Goal: Task Accomplishment & Management: Complete application form

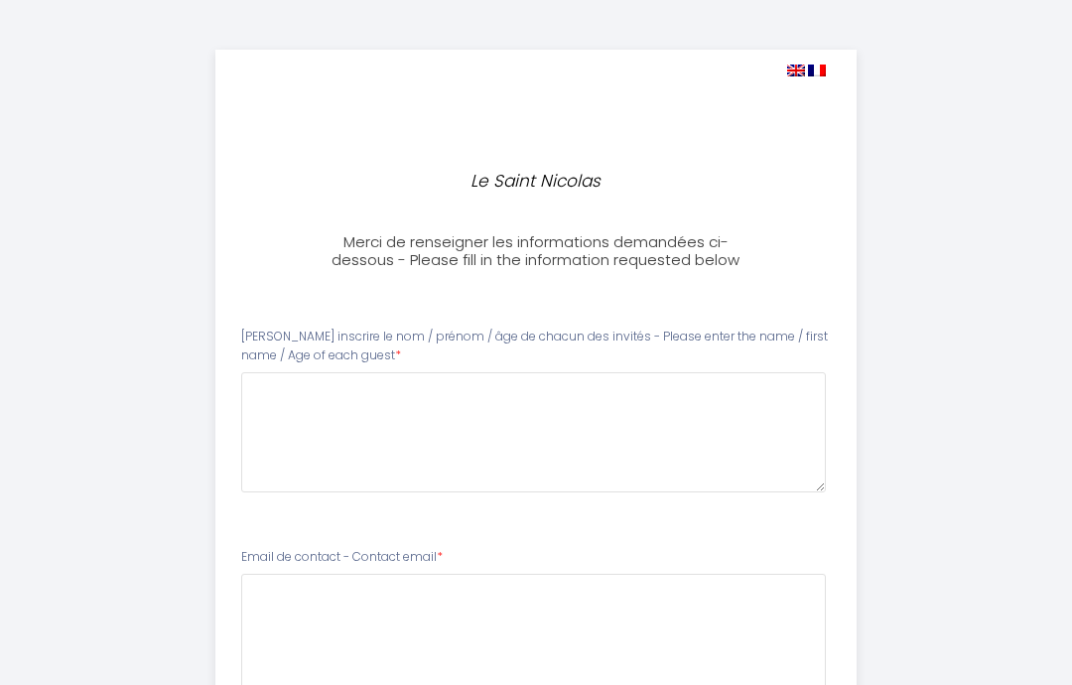
select select
click at [787, 73] on img at bounding box center [796, 71] width 18 height 12
select select
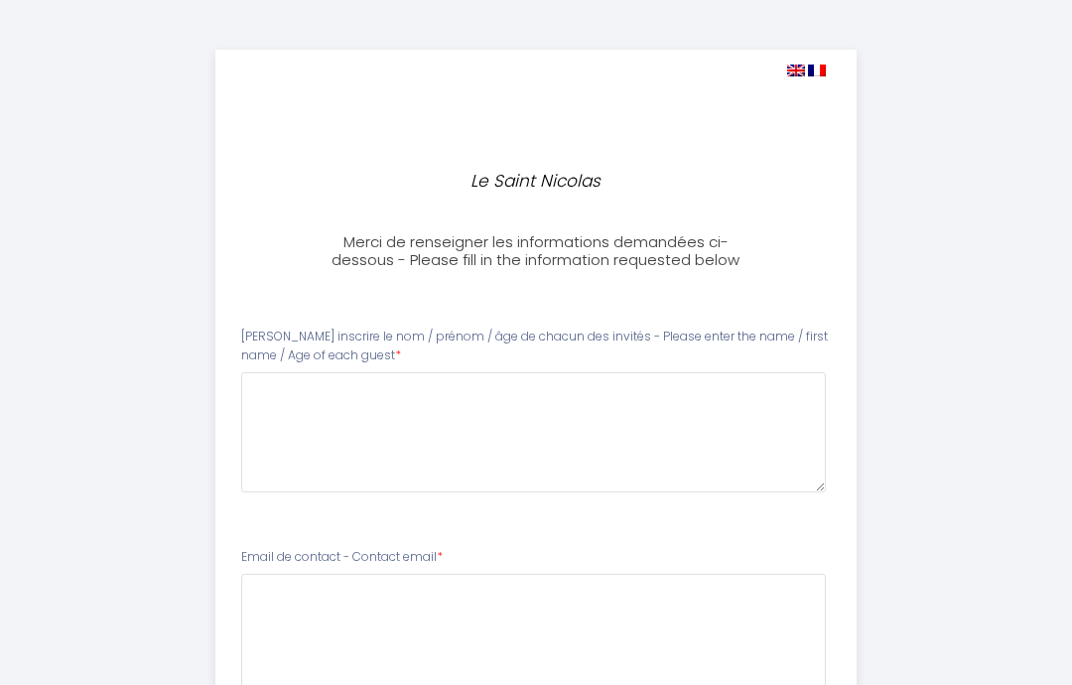
click at [800, 71] on img at bounding box center [796, 71] width 18 height 12
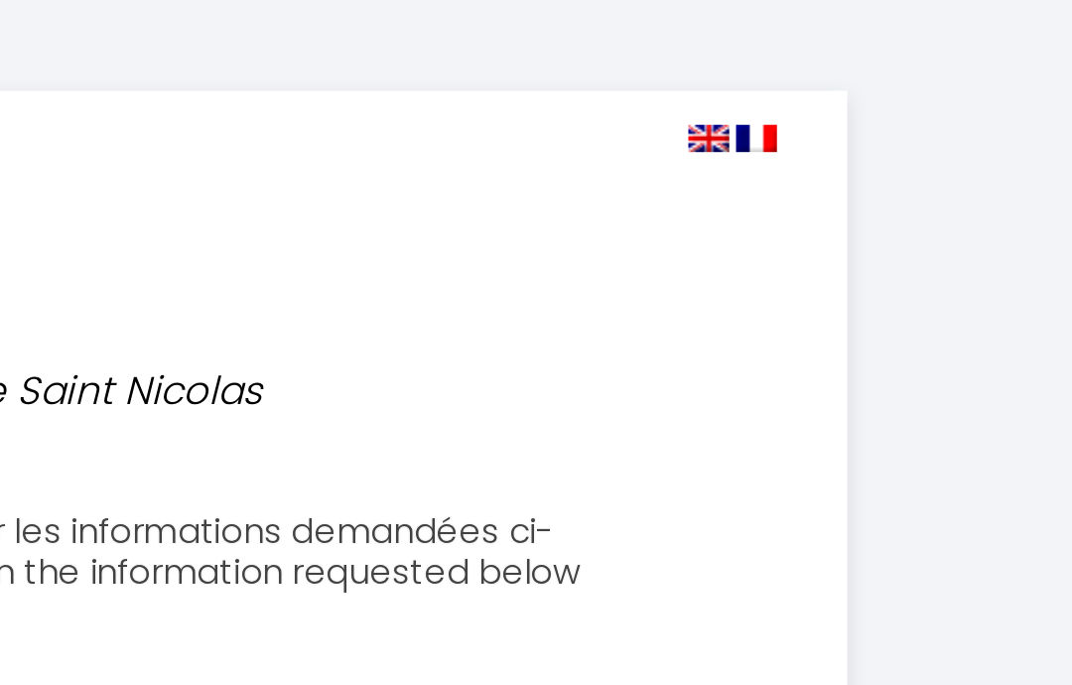
click at [787, 65] on img at bounding box center [796, 71] width 18 height 12
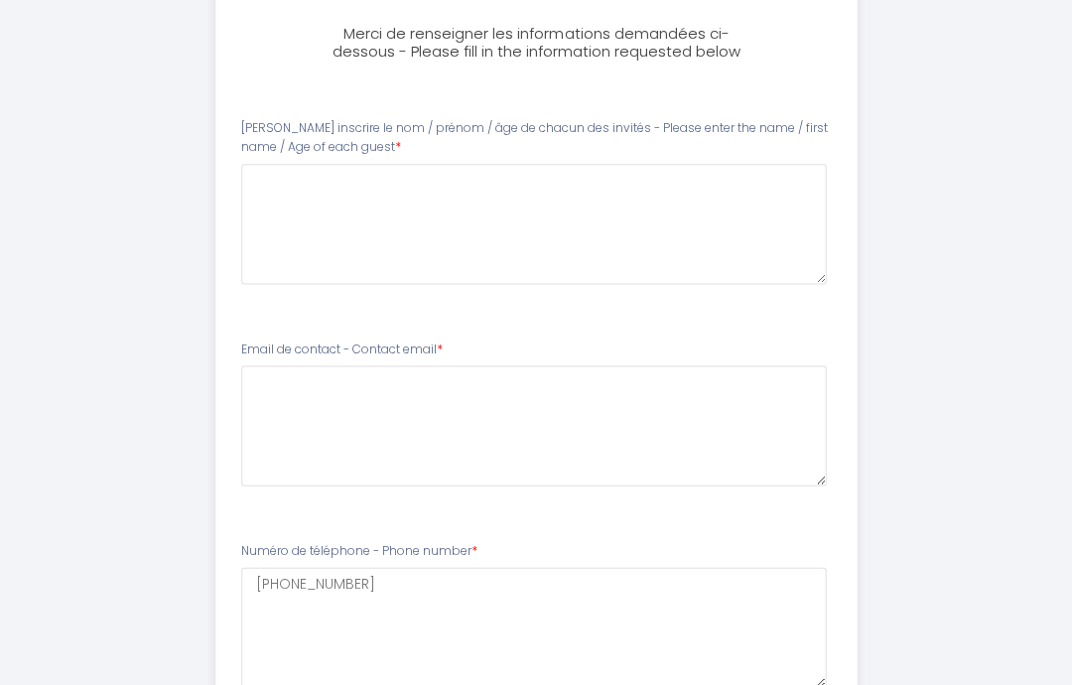
scroll to position [208, 0]
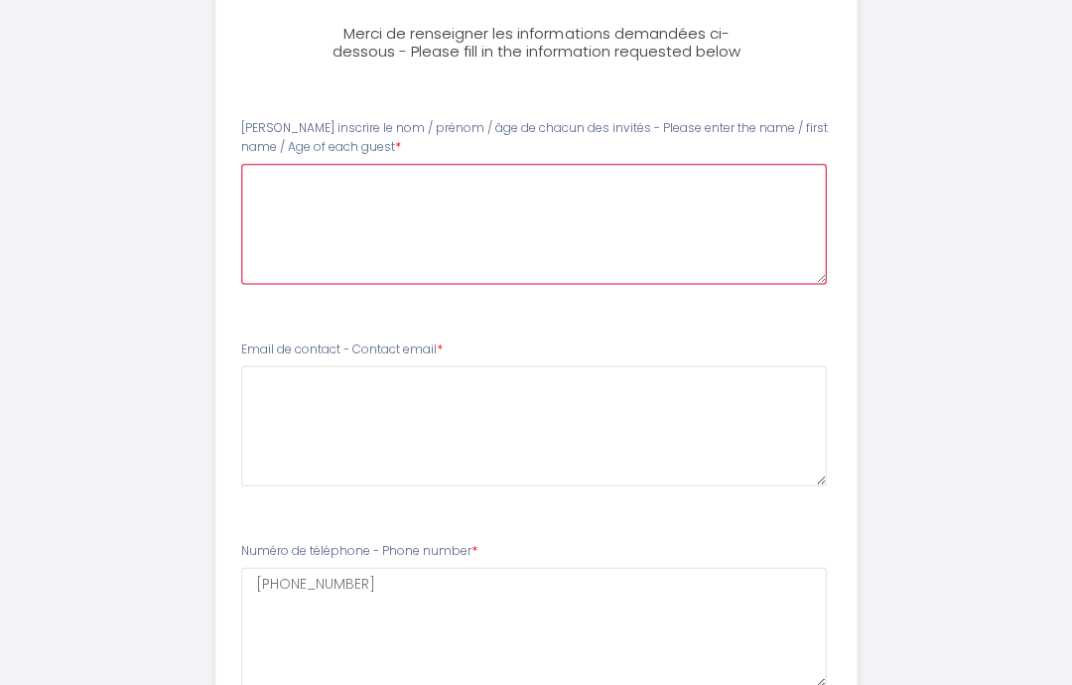
click at [291, 201] on guest0 at bounding box center [534, 224] width 586 height 120
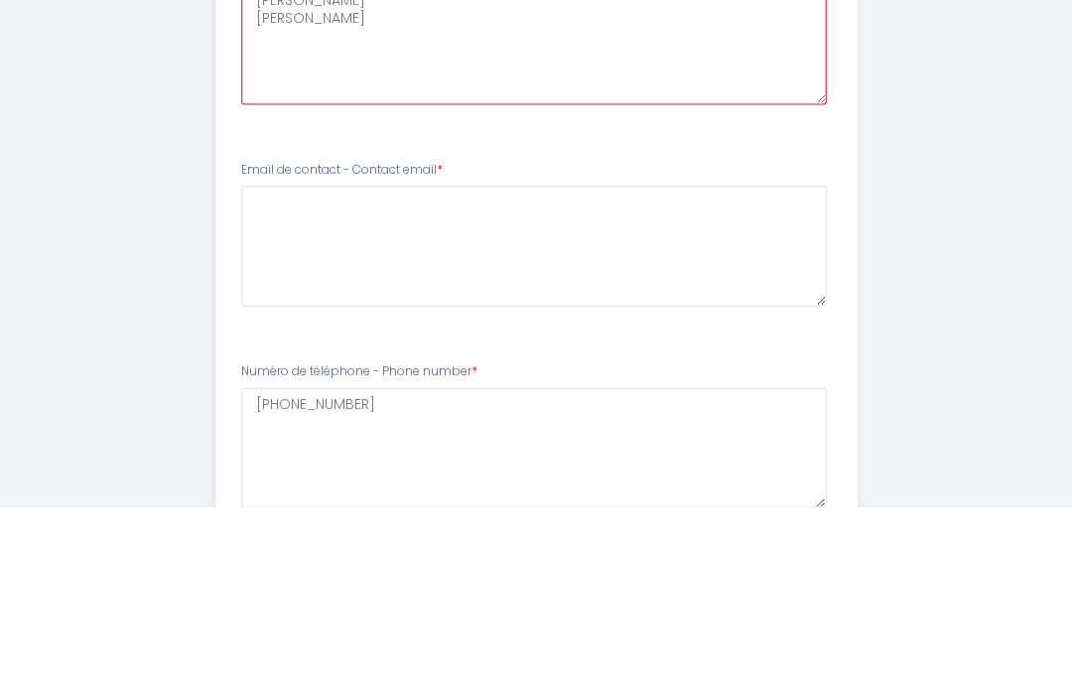
type guest0 "[PERSON_NAME] [PERSON_NAME]"
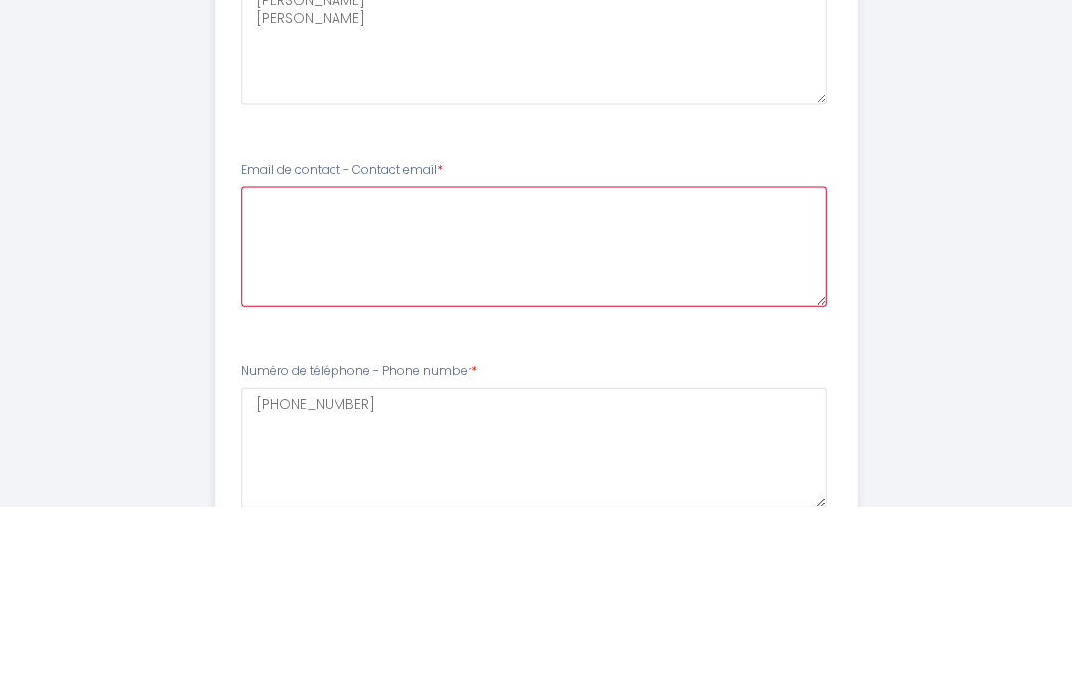
click at [546, 365] on email1 at bounding box center [534, 425] width 586 height 120
type email1 "[PERSON_NAME][EMAIL_ADDRESS][PERSON_NAME][DOMAIN_NAME]"
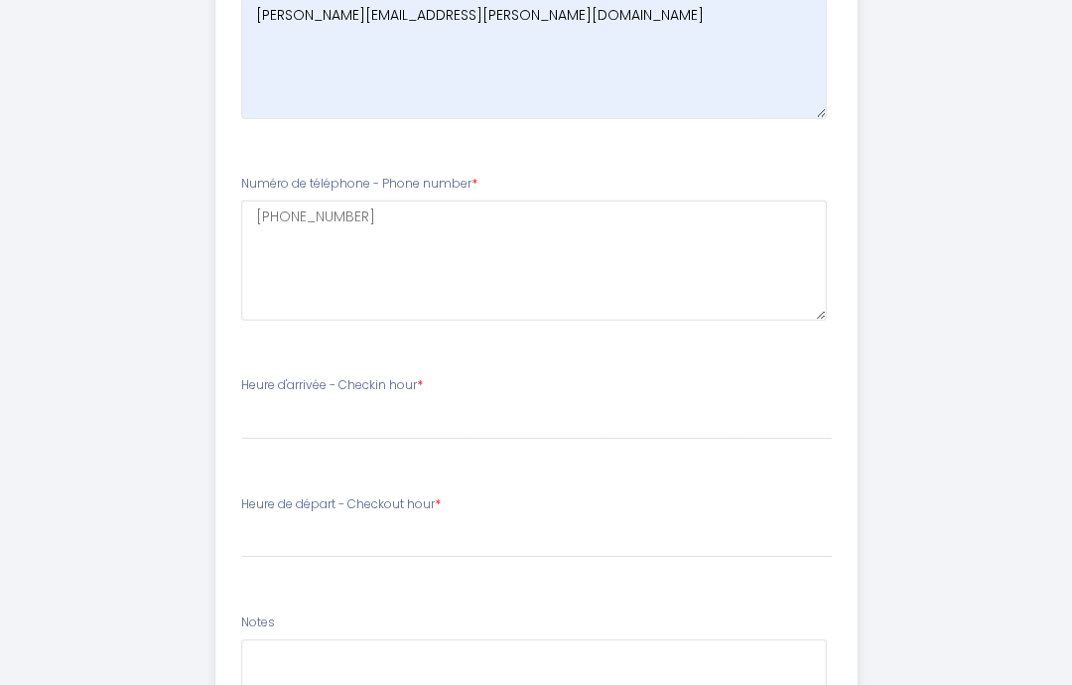
scroll to position [580, 0]
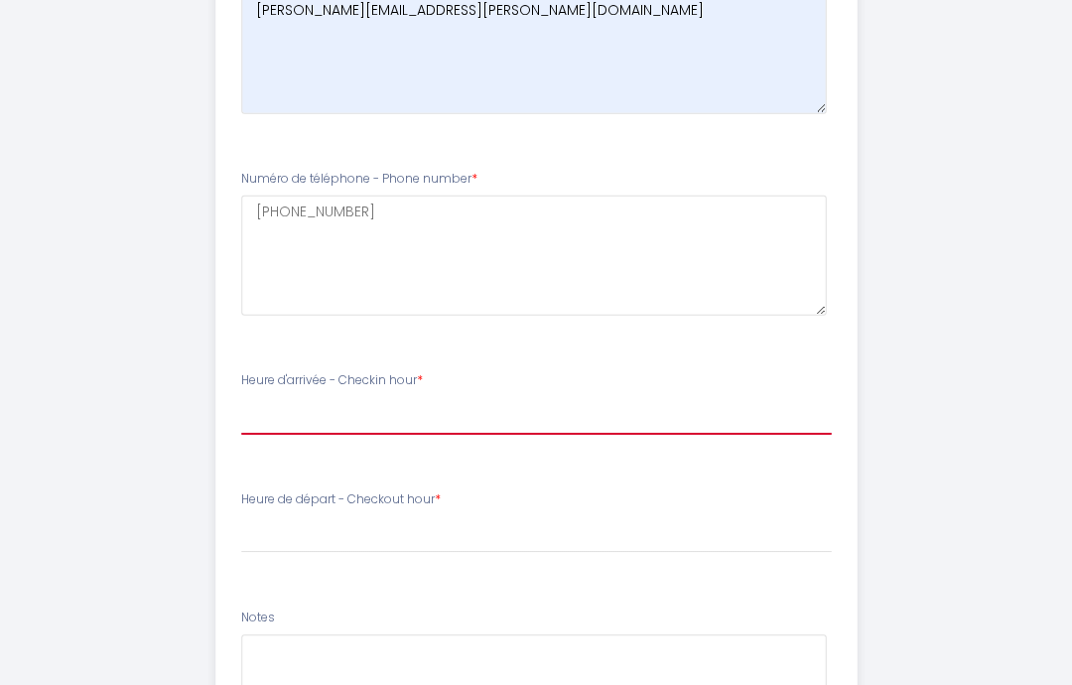
click at [482, 397] on select "17:00 17:30 18:00 18:30 19:00 19:30 20:00 20:30 21:00 21:30 22:00 22:30 23:00 2…" at bounding box center [536, 416] width 590 height 38
click at [455, 399] on select "17:00 17:30 18:00 18:30 19:00 19:30 20:00 20:30 21:00 21:30 22:00 22:30 23:00 2…" at bounding box center [536, 416] width 590 height 38
click at [500, 408] on select "17:00 17:30 18:00 18:30 19:00 19:30 20:00 20:30 21:00 21:30 22:00 22:30 23:00 2…" at bounding box center [536, 416] width 590 height 38
click at [471, 399] on select "17:00 17:30 18:00 18:30 19:00 19:30 20:00 20:30 21:00 21:30 22:00 22:30 23:00 2…" at bounding box center [536, 416] width 590 height 38
select select "17:00"
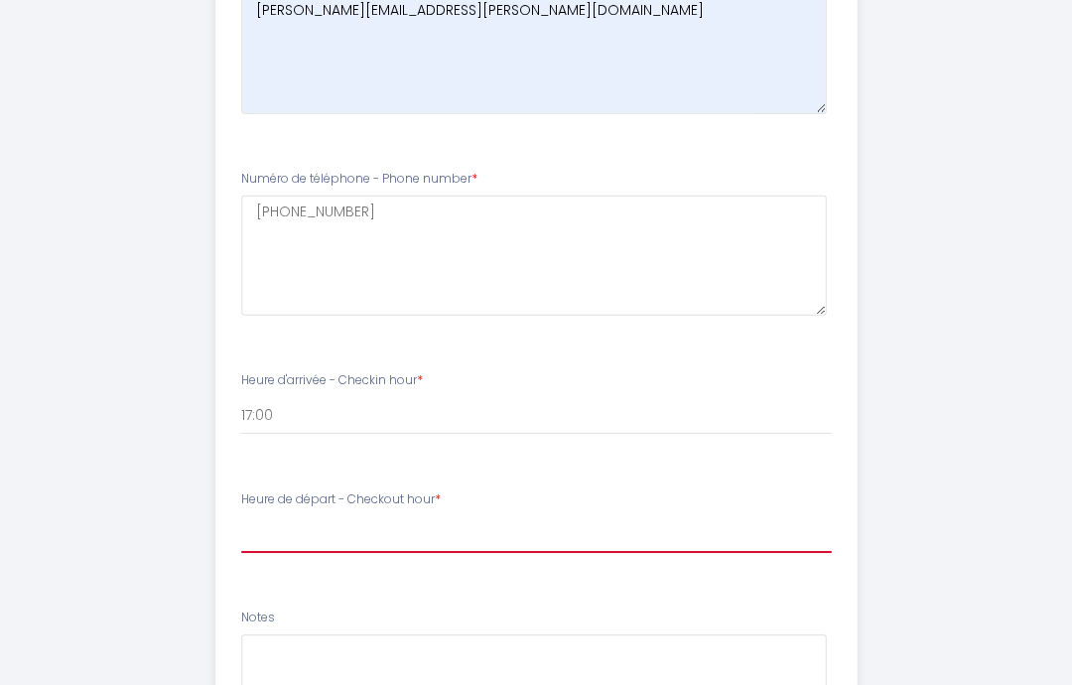
click at [447, 515] on select "00:00 00:30 01:00 01:30 02:00 02:30 03:00 03:30 04:00 04:30 05:00 05:30 06:00 0…" at bounding box center [536, 534] width 590 height 38
select select "10:00"
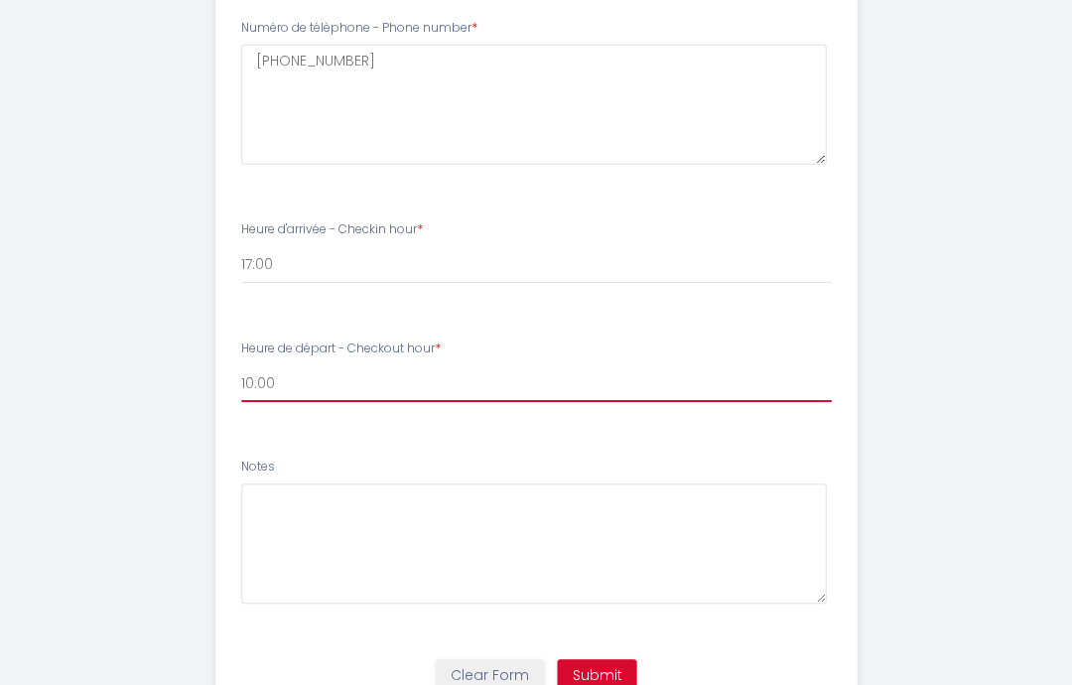
scroll to position [730, 0]
click at [604, 673] on button "Submit" at bounding box center [596, 676] width 79 height 34
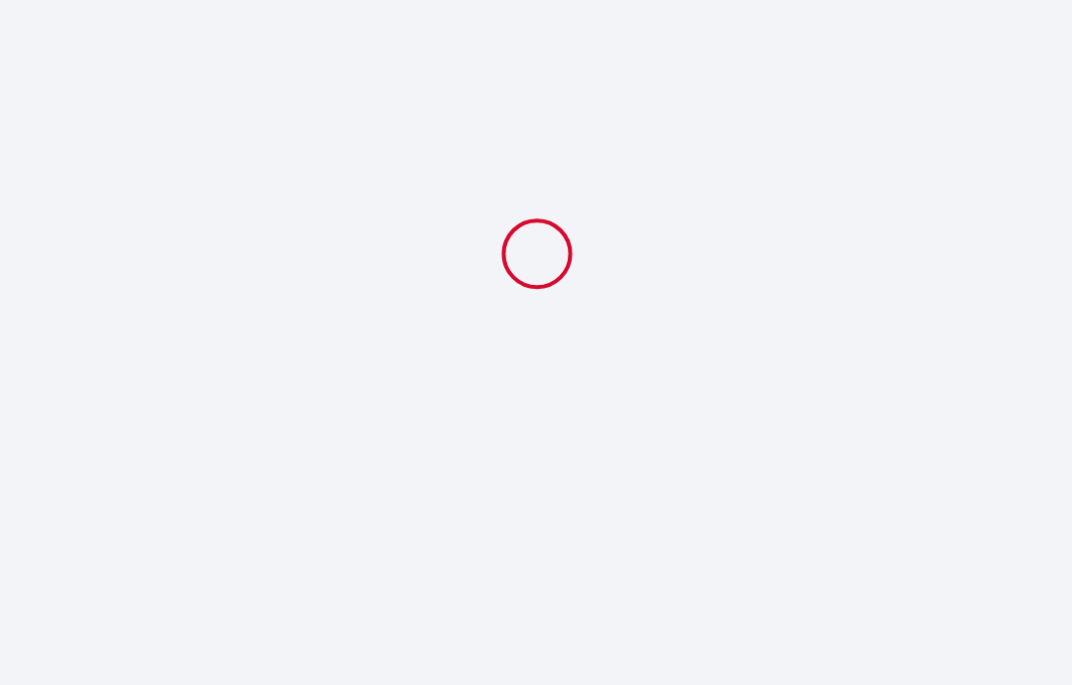
scroll to position [0, 0]
select select "10:00"
